Goal: Contribute content

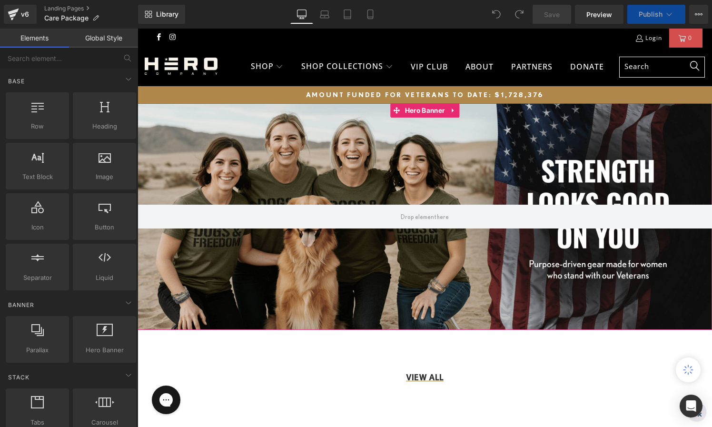
click at [418, 128] on div at bounding box center [424, 216] width 574 height 226
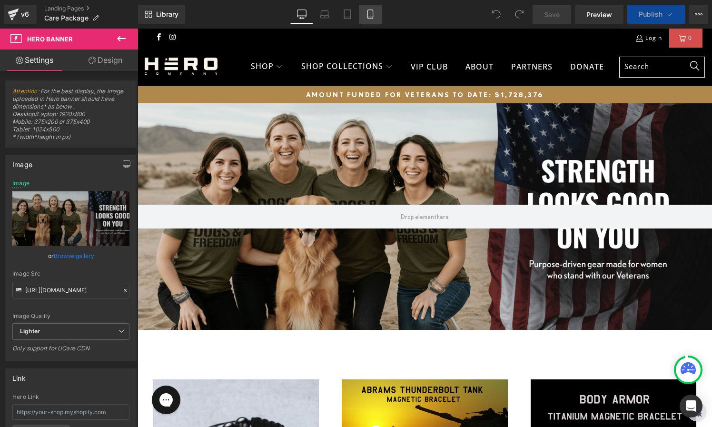
click at [372, 15] on icon at bounding box center [370, 15] width 10 height 10
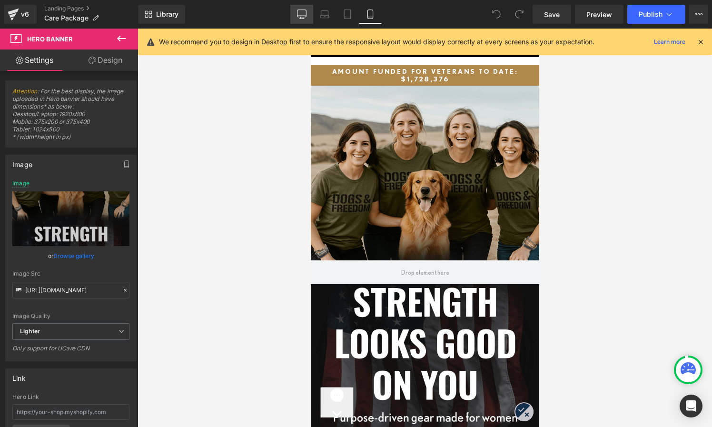
click at [302, 16] on icon at bounding box center [302, 15] width 10 height 10
type input "[URL][DOMAIN_NAME]"
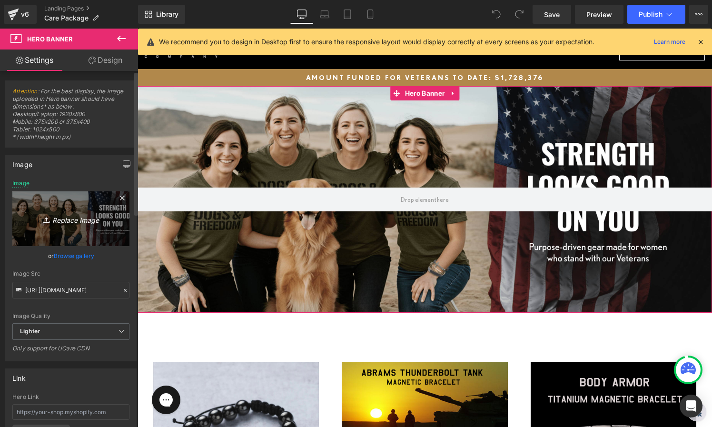
click at [71, 220] on icon "Replace Image" at bounding box center [71, 219] width 76 height 12
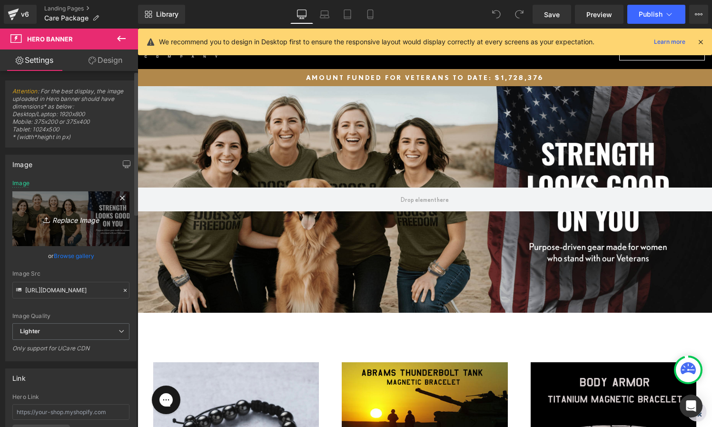
type input "C:\fakepath\Hero Co Send A Care Package Header - Desktop - 101025 (2).jpg"
